Goal: Task Accomplishment & Management: Manage account settings

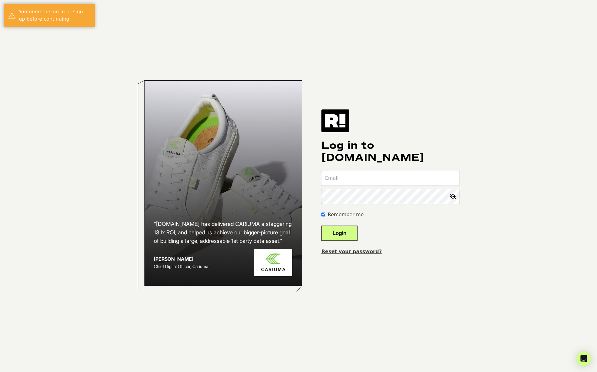
type input "[PERSON_NAME][EMAIL_ADDRESS][DOMAIN_NAME]"
click at [353, 232] on button "Login" at bounding box center [339, 233] width 36 height 15
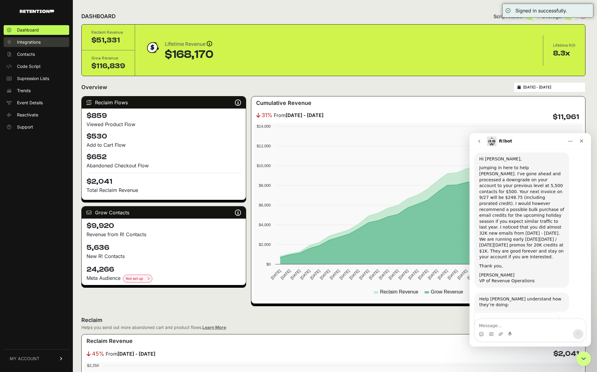
scroll to position [515, 0]
click at [42, 42] on link "Integrations" at bounding box center [37, 42] width 66 height 10
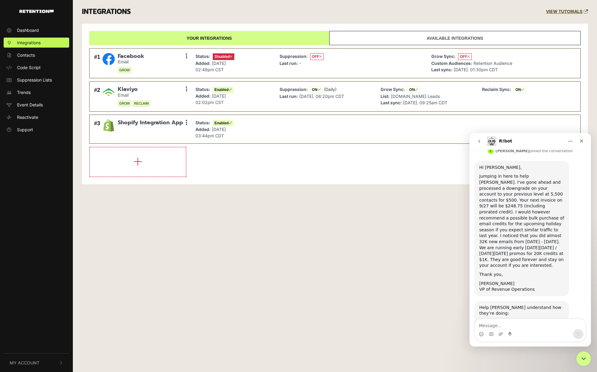
scroll to position [515, 0]
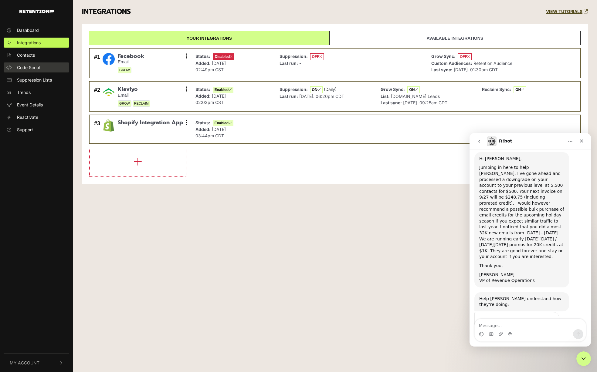
click at [45, 70] on link "Code Script" at bounding box center [37, 68] width 66 height 10
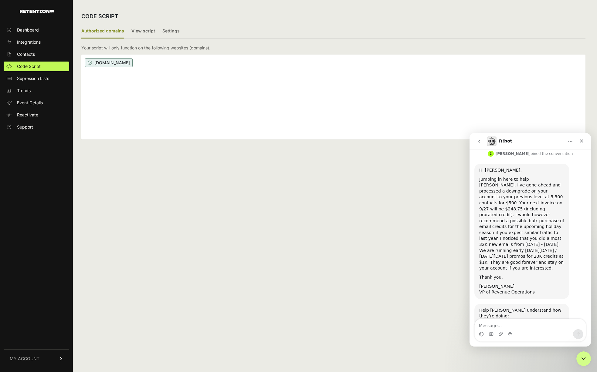
scroll to position [515, 0]
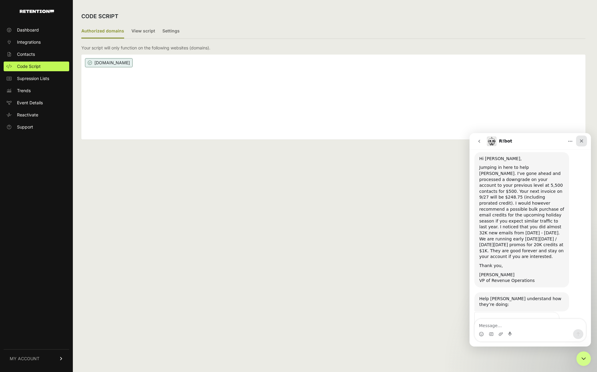
click at [582, 144] on div "Close" at bounding box center [581, 141] width 11 height 11
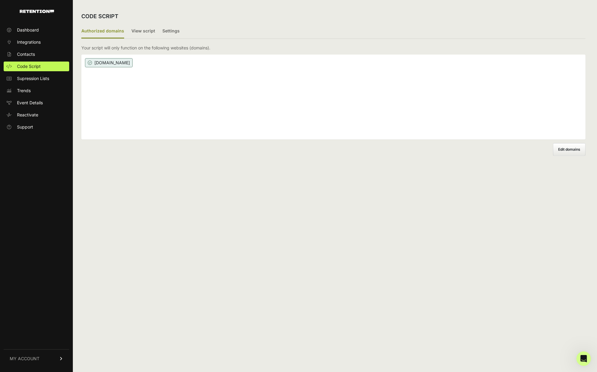
click at [240, 31] on ul "Authorized domains View script Settings" at bounding box center [333, 31] width 504 height 15
click at [162, 29] on label "Settings" at bounding box center [170, 31] width 17 height 14
click at [0, 0] on input "Settings" at bounding box center [0, 0] width 0 height 0
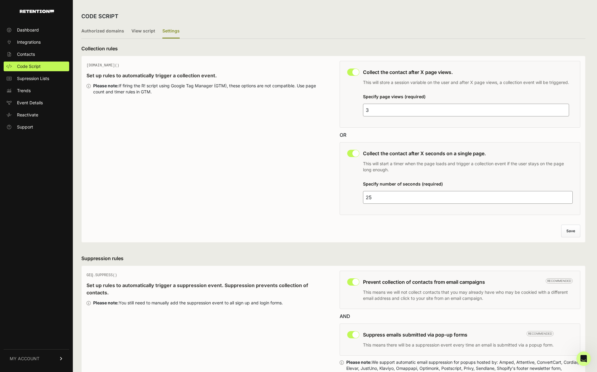
click at [383, 109] on input "3" at bounding box center [466, 110] width 206 height 13
type input "7"
click at [416, 198] on input "25" at bounding box center [468, 197] width 210 height 13
type input "45"
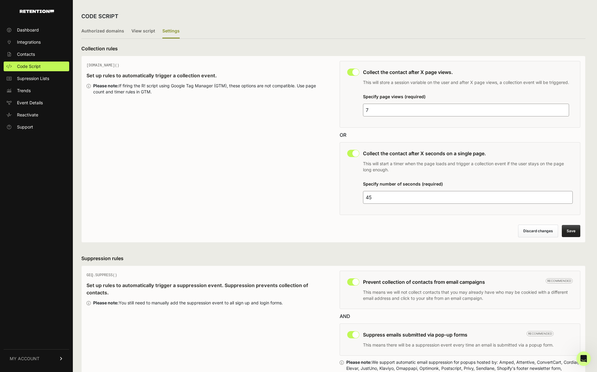
click at [420, 218] on div "This collection rule must be disabled in order to use Grow IQ. Collect the cont…" at bounding box center [460, 140] width 241 height 158
click at [572, 232] on button "Save" at bounding box center [571, 231] width 19 height 12
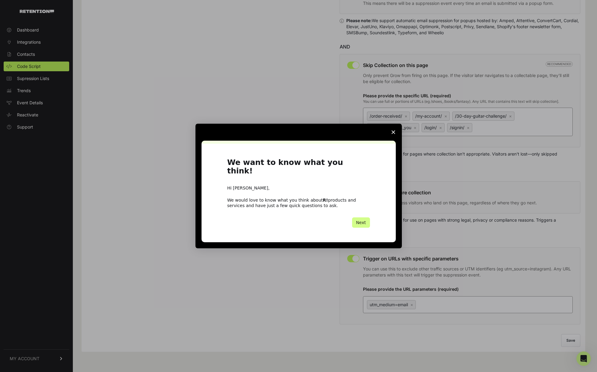
click at [392, 134] on icon "Close survey" at bounding box center [394, 133] width 4 height 4
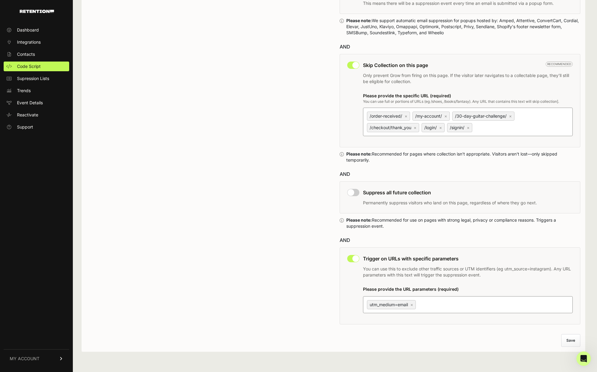
click at [353, 193] on input "checkbox" at bounding box center [353, 192] width 12 height 7
checkbox input "true"
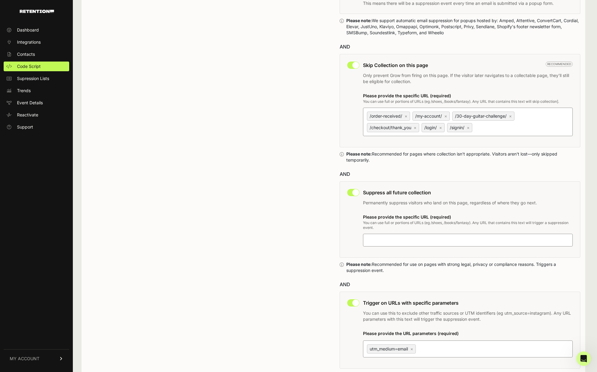
click at [390, 238] on input at bounding box center [404, 240] width 76 height 7
click at [276, 220] on div "GEQ.SUPPRESS() Set up rules to automatically trigger a suppression event. Suppr…" at bounding box center [207, 151] width 241 height 444
click at [433, 245] on label at bounding box center [468, 240] width 210 height 13
click at [433, 244] on input at bounding box center [404, 240] width 76 height 7
type input "/my-account/"
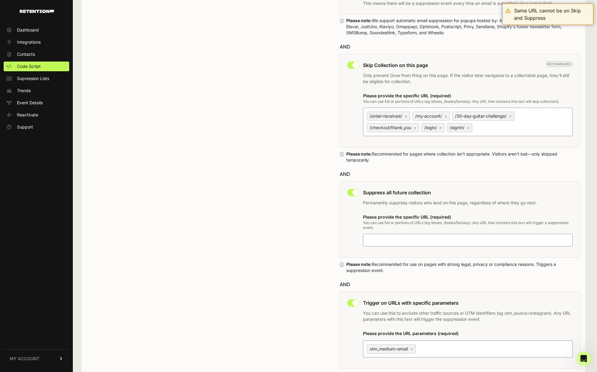
click at [447, 117] on link "×" at bounding box center [445, 116] width 3 height 5
click at [474, 124] on input "/order-received/ × /my-account/ × /30-day-guitar-challenge/ × /checkout/thank_y…" at bounding box center [512, 127] width 76 height 7
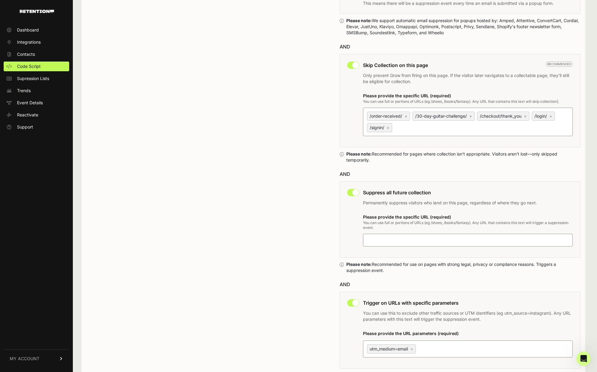
click at [382, 243] on input at bounding box center [404, 240] width 76 height 7
type input "/my-account/"
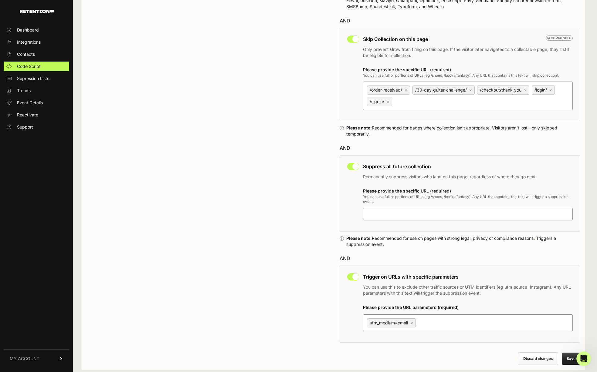
scroll to position [387, 0]
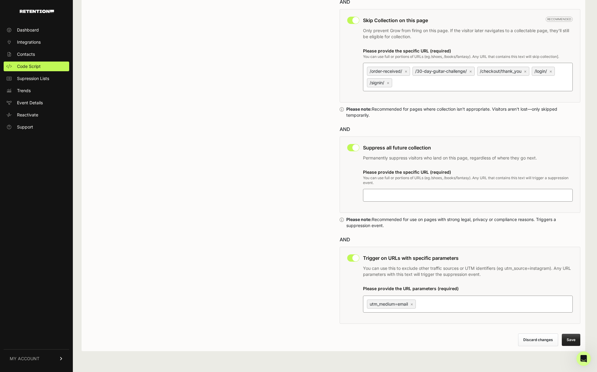
click at [350, 148] on input "checkbox" at bounding box center [353, 147] width 12 height 7
checkbox input "false"
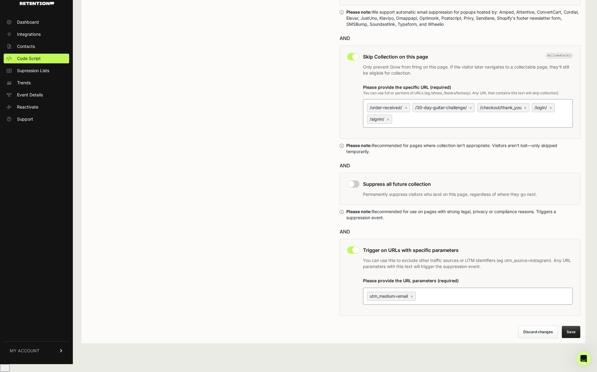
scroll to position [343, 0]
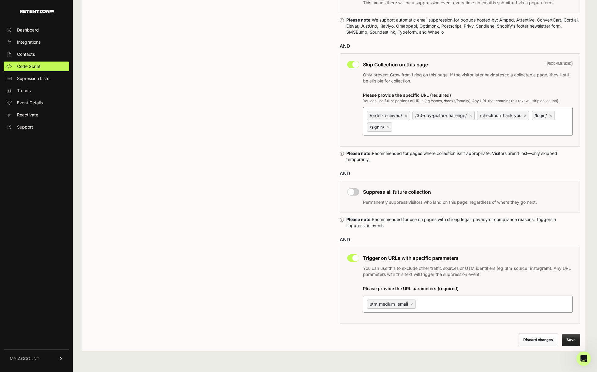
click at [572, 338] on button "Save" at bounding box center [571, 340] width 19 height 12
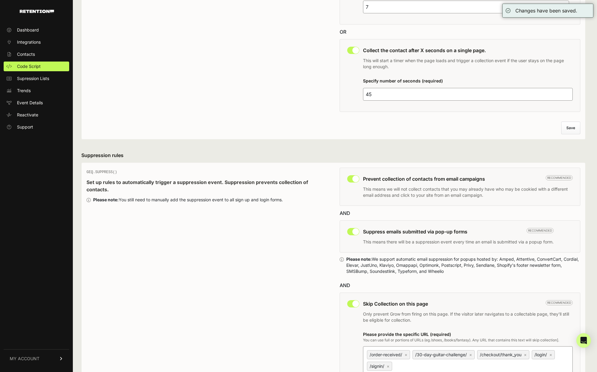
scroll to position [343, 0]
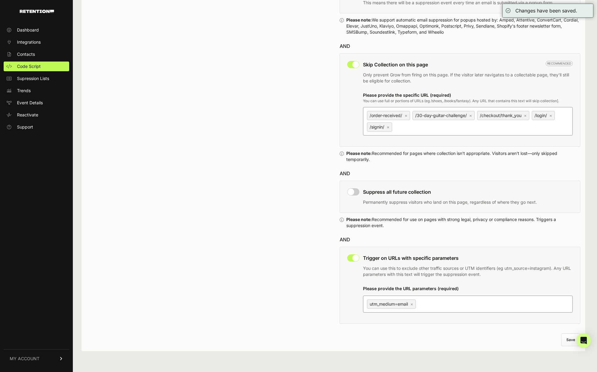
click at [354, 193] on input "checkbox" at bounding box center [353, 191] width 12 height 7
checkbox input "true"
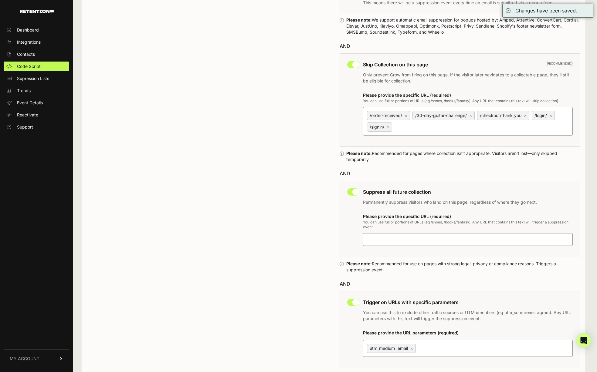
click at [385, 237] on input at bounding box center [404, 239] width 76 height 7
type input "/my-account/"
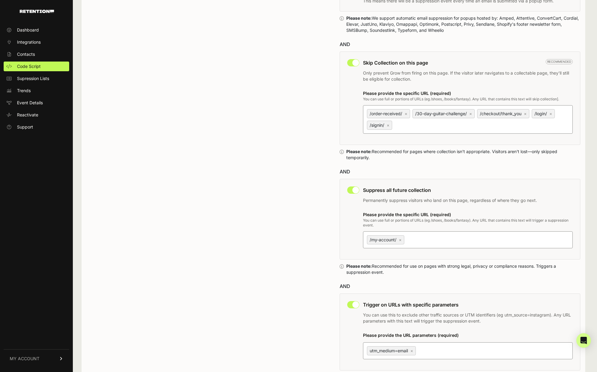
paste input "/orders/"
type input "/orders/"
click at [274, 248] on div "GEQ.SUPPRESS() Set up rules to automatically trigger a suppression event. Suppr…" at bounding box center [207, 151] width 241 height 448
click at [406, 112] on link "×" at bounding box center [406, 113] width 3 height 5
click at [406, 121] on input "/order-received/ × /30-day-guitar-challenge/ × /checkout/thank_you × /login/ × …" at bounding box center [431, 124] width 76 height 7
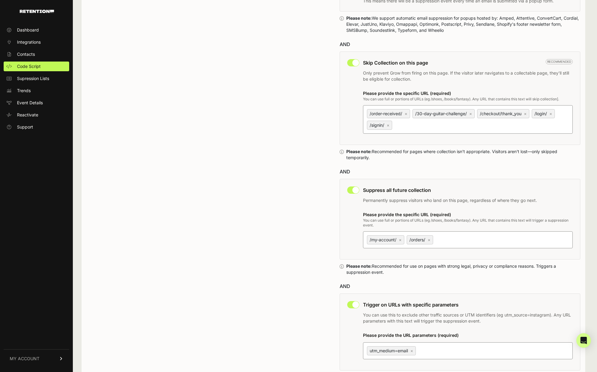
scroll to position [343, 0]
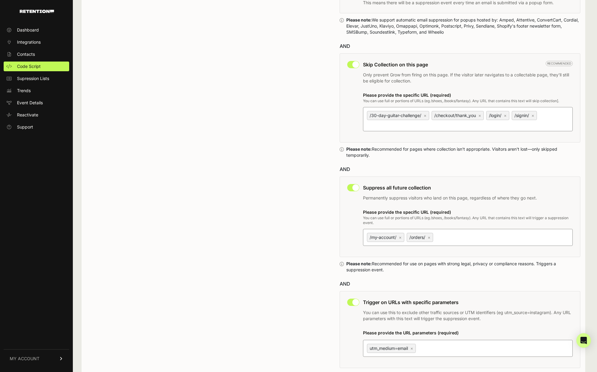
click at [480, 114] on link "×" at bounding box center [479, 115] width 3 height 5
click at [442, 121] on input "/30-day-guitar-challenge/ × /checkout/thank_you × /login/ × /signin/ ×" at bounding box center [404, 124] width 76 height 7
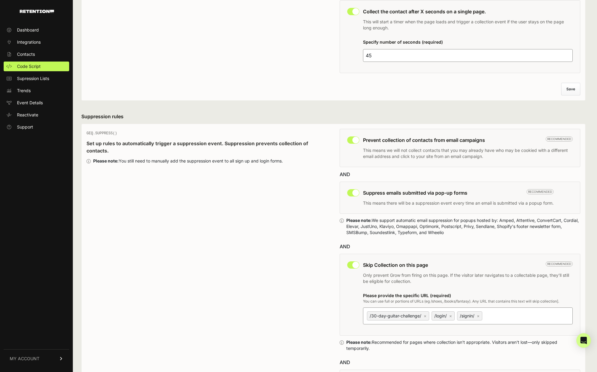
scroll to position [380, 0]
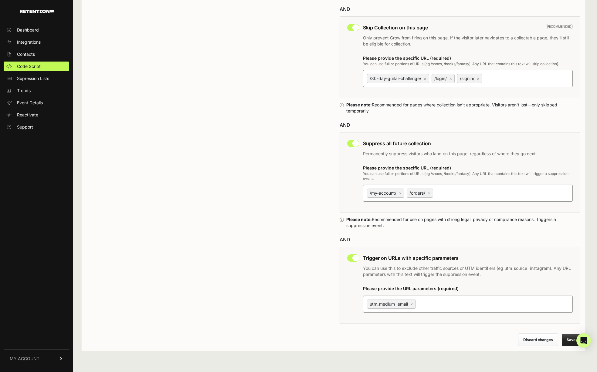
click at [569, 338] on button "Save" at bounding box center [571, 340] width 19 height 12
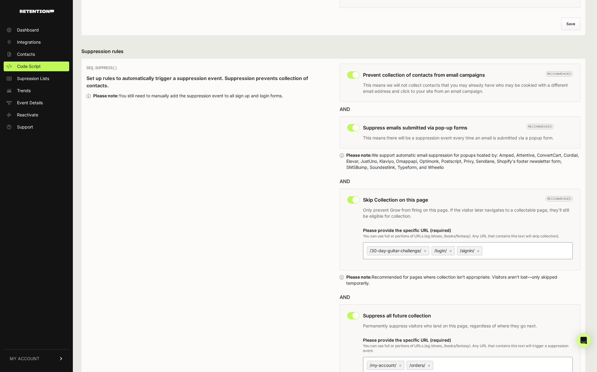
scroll to position [246, 0]
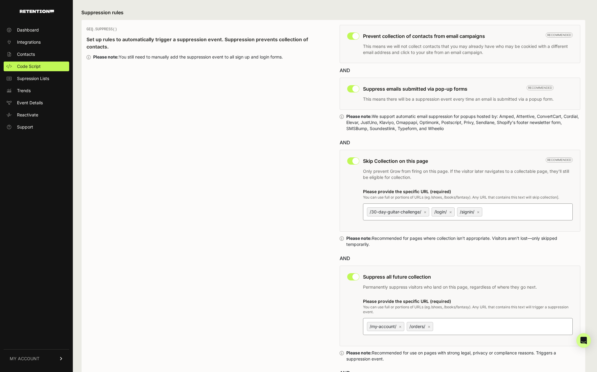
click at [501, 214] on input "/30-day-guitar-challenge/ × /login/ × /signin/ ×" at bounding box center [522, 211] width 76 height 7
click at [460, 323] on div "/my-account/ × /orders/ ×" at bounding box center [468, 327] width 205 height 12
click at [460, 323] on input "/my-account/ × /orders/ ×" at bounding box center [472, 326] width 76 height 7
paste input "/checkouts/"
type input "/checkouts/"
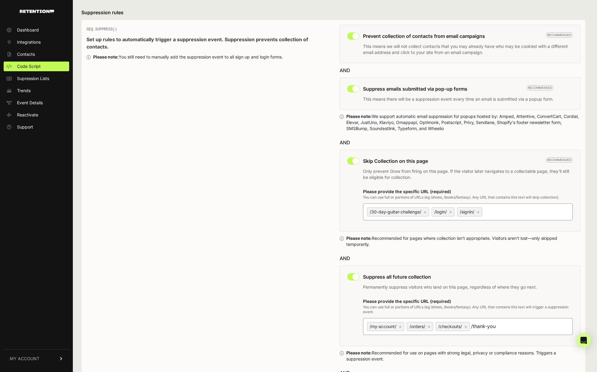
type input "/thank-you/"
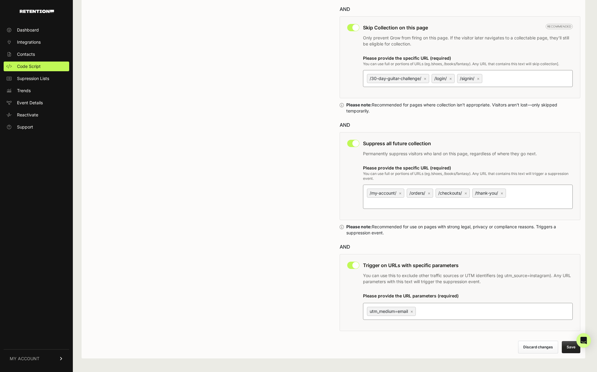
click at [568, 341] on button "Save" at bounding box center [571, 347] width 19 height 12
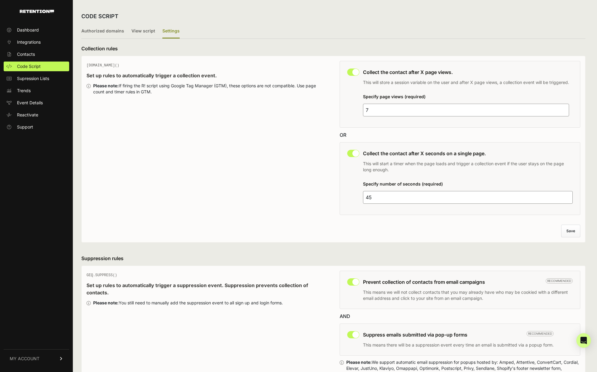
drag, startPoint x: 379, startPoint y: 108, endPoint x: 361, endPoint y: 108, distance: 17.6
click at [361, 108] on div "This collection rule must be disabled in order to use Grow IQ. Collect the cont…" at bounding box center [460, 94] width 241 height 67
type input "10"
drag, startPoint x: 400, startPoint y: 201, endPoint x: 345, endPoint y: 191, distance: 56.4
click at [345, 192] on div "This collection rule must be disabled in order to use Grow IQ. Collect the cont…" at bounding box center [460, 178] width 241 height 73
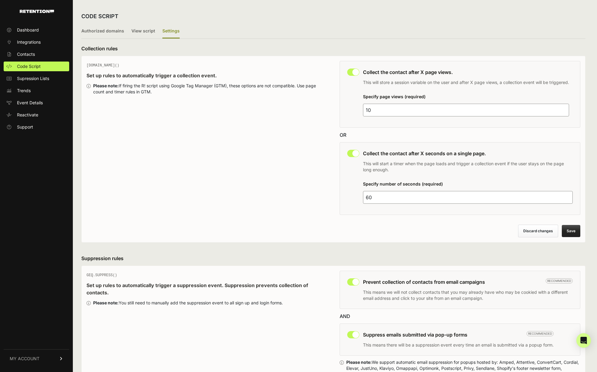
type input "60"
click at [570, 231] on button "Save" at bounding box center [571, 231] width 19 height 12
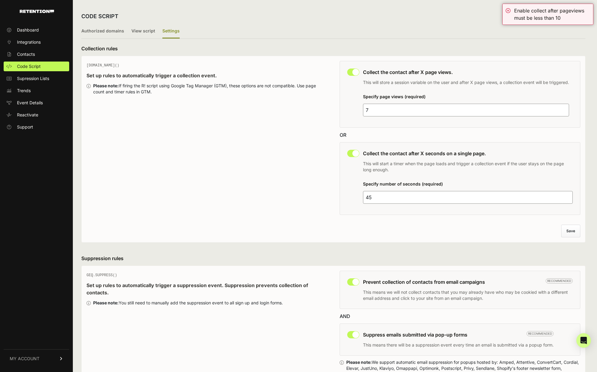
drag, startPoint x: 396, startPoint y: 108, endPoint x: 360, endPoint y: 108, distance: 36.1
click at [360, 108] on div "This collection rule must be disabled in order to use Grow IQ. Collect the cont…" at bounding box center [460, 94] width 241 height 67
type input "9"
click at [408, 196] on input "45" at bounding box center [468, 197] width 210 height 13
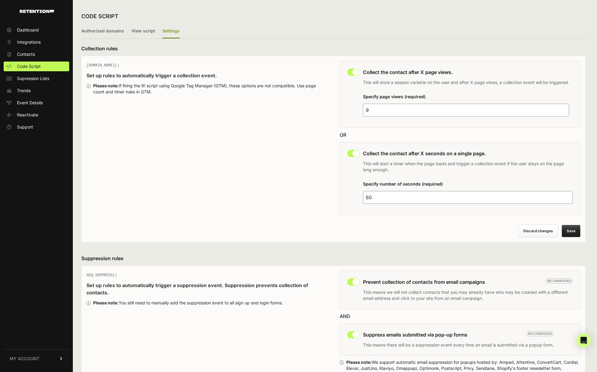
type input "60"
click at [570, 233] on button "Save" at bounding box center [571, 231] width 19 height 12
click at [236, 186] on div "GEQ.PAGE() Set up rules to automatically trigger a collection event. Please not…" at bounding box center [207, 140] width 241 height 158
click at [27, 53] on span "Contacts" at bounding box center [26, 54] width 18 height 6
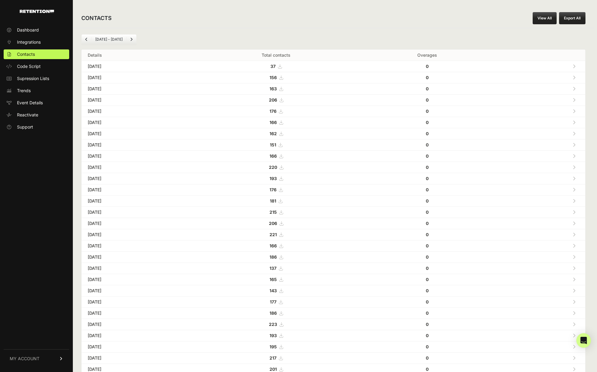
click at [196, 30] on div "[DATE] - [DATE] Details Total contacts Overages [DATE] 37 0 [DATE] 156" at bounding box center [333, 227] width 521 height 399
